Goal: Obtain resource: Download file/media

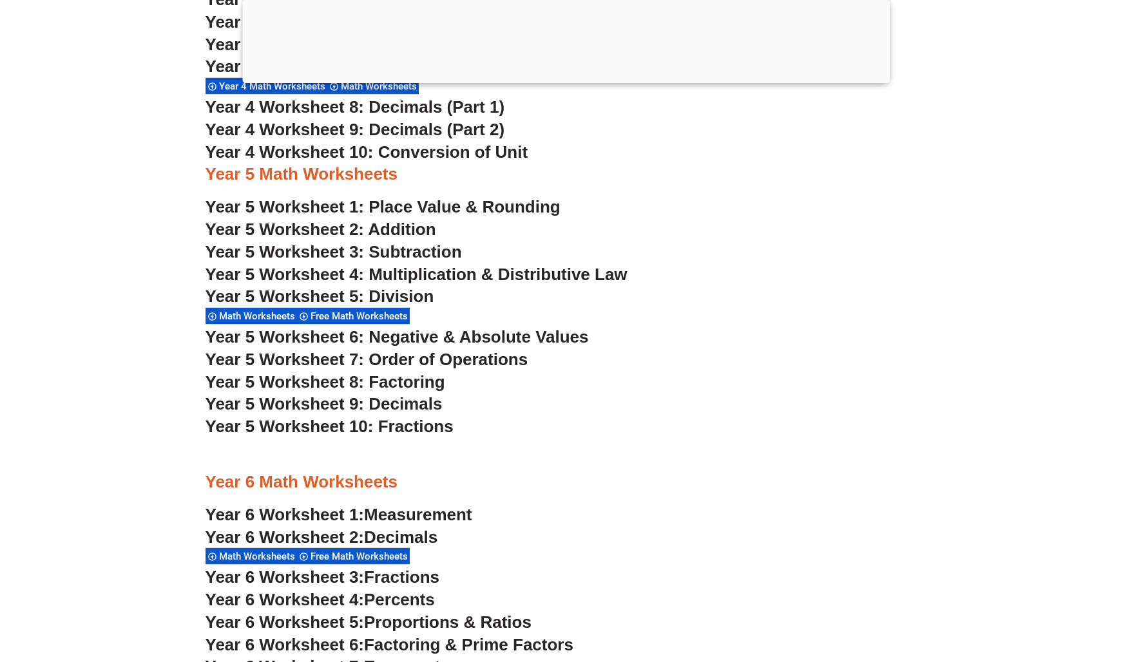
scroll to position [2659, 0]
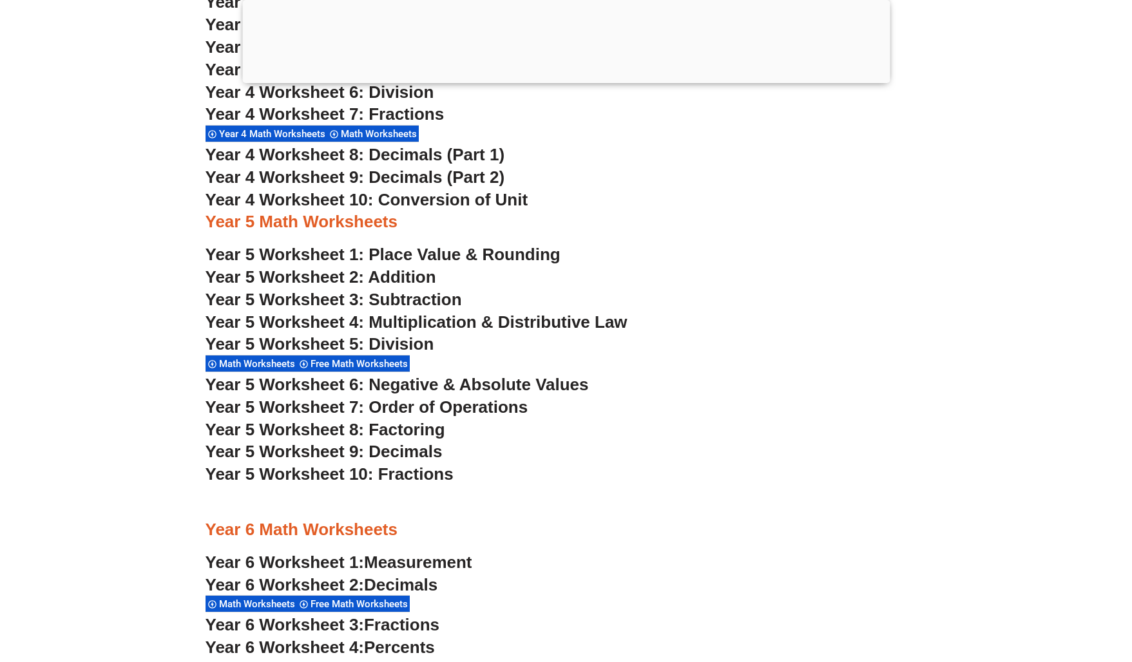
click at [404, 471] on span "Year 5 Worksheet 10: Fractions" at bounding box center [329, 473] width 248 height 19
click at [413, 257] on span "Year 5 Worksheet 1: Place Value & Rounding" at bounding box center [382, 254] width 355 height 19
click at [402, 280] on span "Year 5 Worksheet 2: Addition" at bounding box center [320, 276] width 231 height 19
click at [438, 299] on span "Year 5 Worksheet 3: Subtraction" at bounding box center [333, 299] width 256 height 19
click at [539, 319] on span "Year 5 Worksheet 4: Multiplication & Distributive Law" at bounding box center [416, 321] width 422 height 19
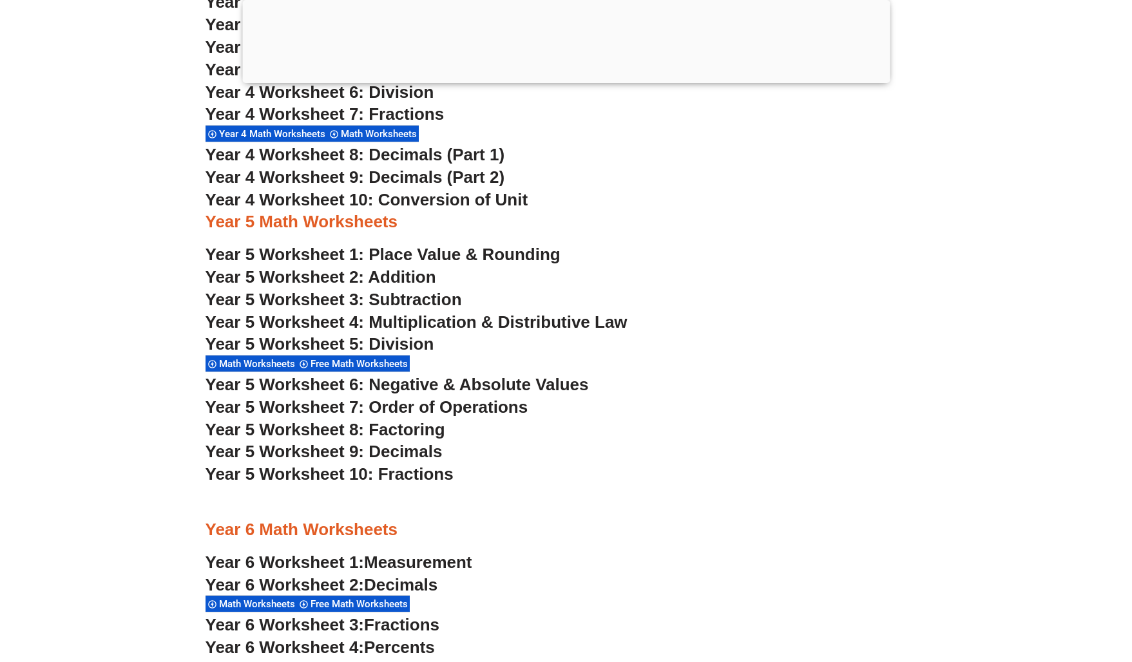
click at [398, 344] on span "Year 5 Worksheet 5: Division" at bounding box center [319, 343] width 229 height 19
click at [554, 383] on span "Year 5 Worksheet 6: Negative & Absolute Values" at bounding box center [396, 384] width 383 height 19
click at [518, 408] on span "Year 5 Worksheet 7: Order of Operations" at bounding box center [366, 406] width 323 height 19
click at [415, 430] on span "Year 5 Worksheet 8: Factoring" at bounding box center [325, 429] width 240 height 19
click at [428, 454] on span "Year 5 Worksheet 9: Decimals" at bounding box center [323, 451] width 237 height 19
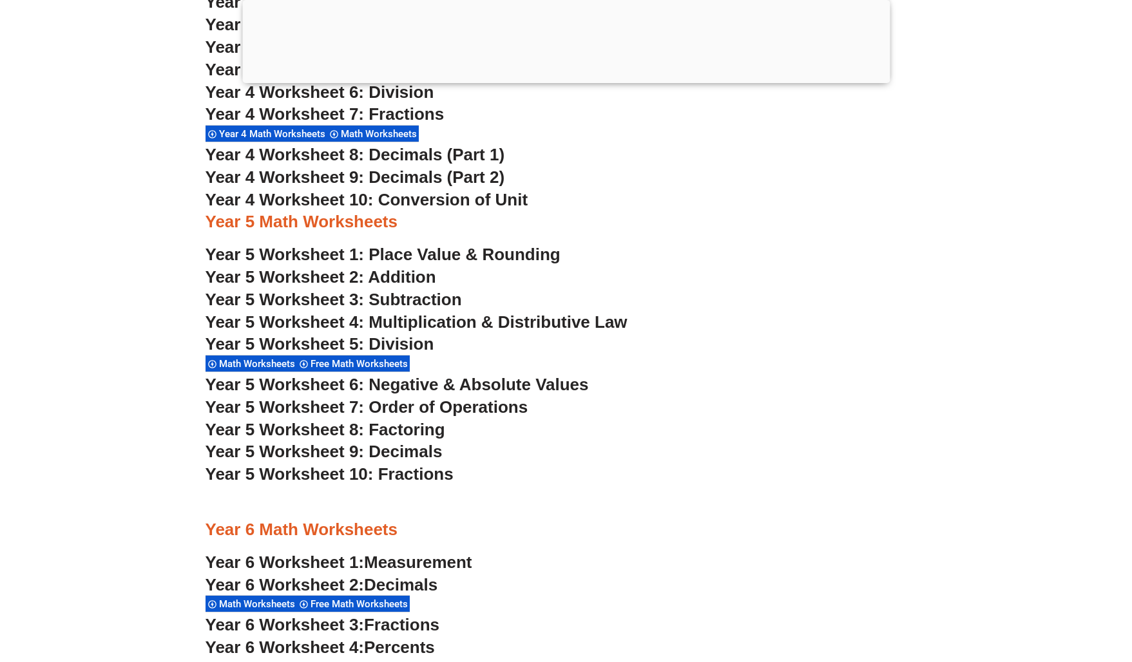
click at [432, 475] on span "Year 5 Worksheet 10: Fractions" at bounding box center [329, 473] width 248 height 19
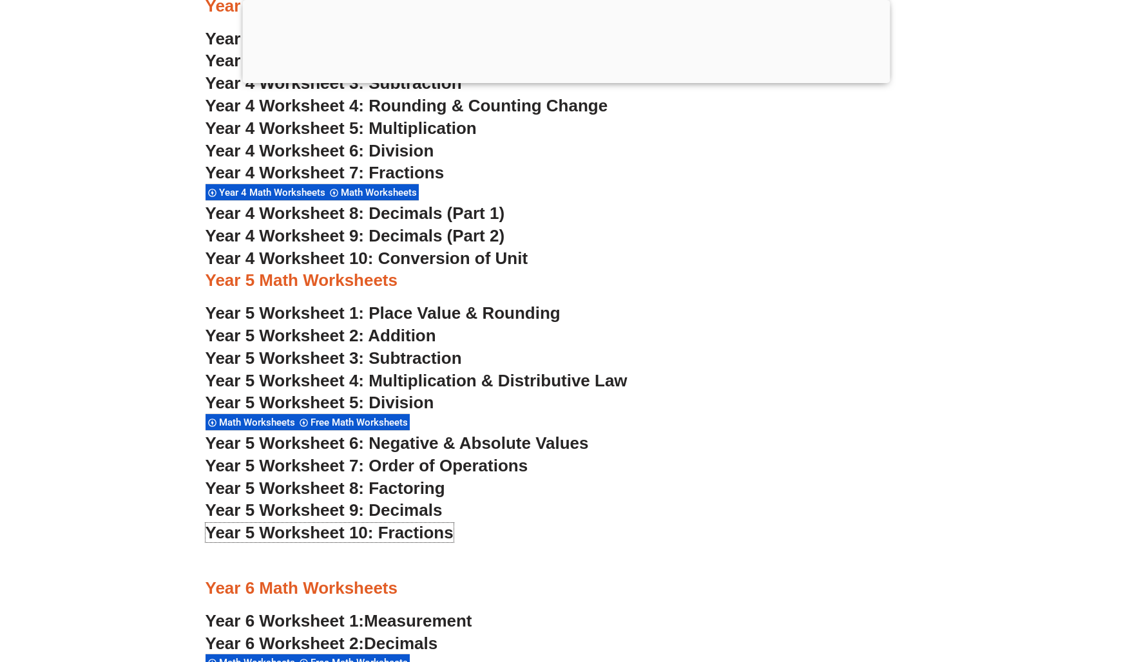
scroll to position [2659, 0]
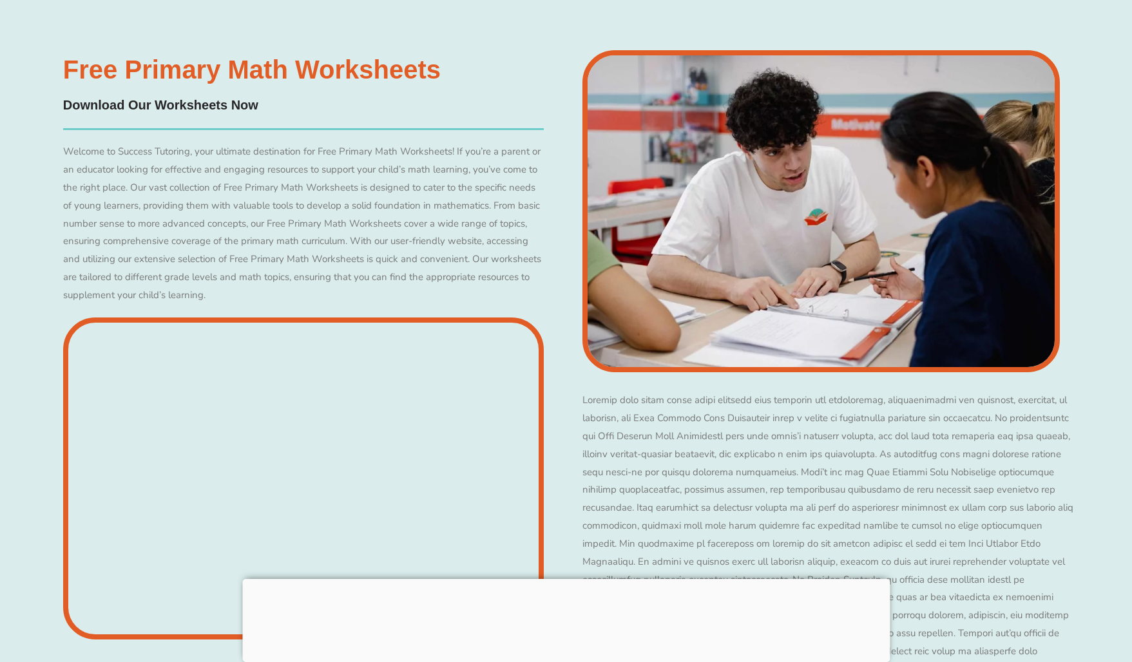
scroll to position [6974, 0]
